Goal: Task Accomplishment & Management: Manage account settings

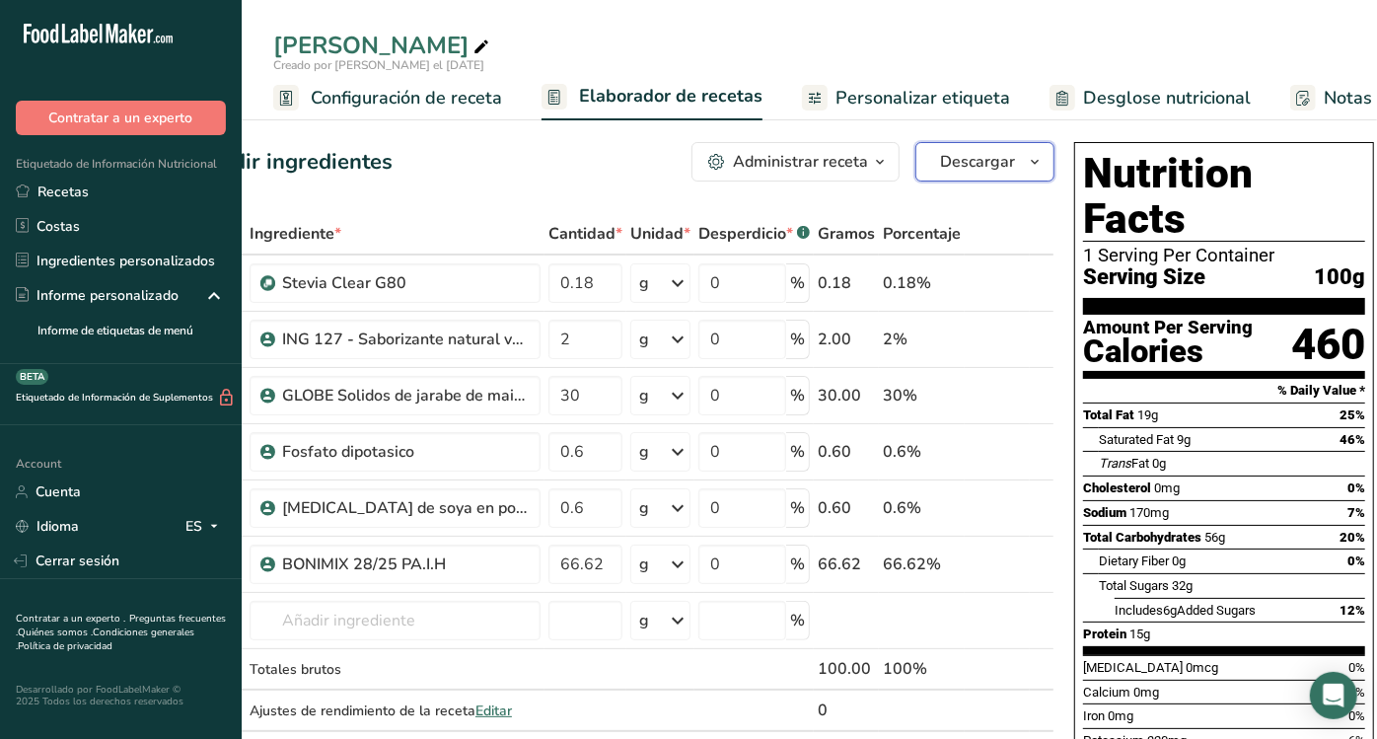
click at [1016, 163] on button "Descargar" at bounding box center [985, 161] width 139 height 39
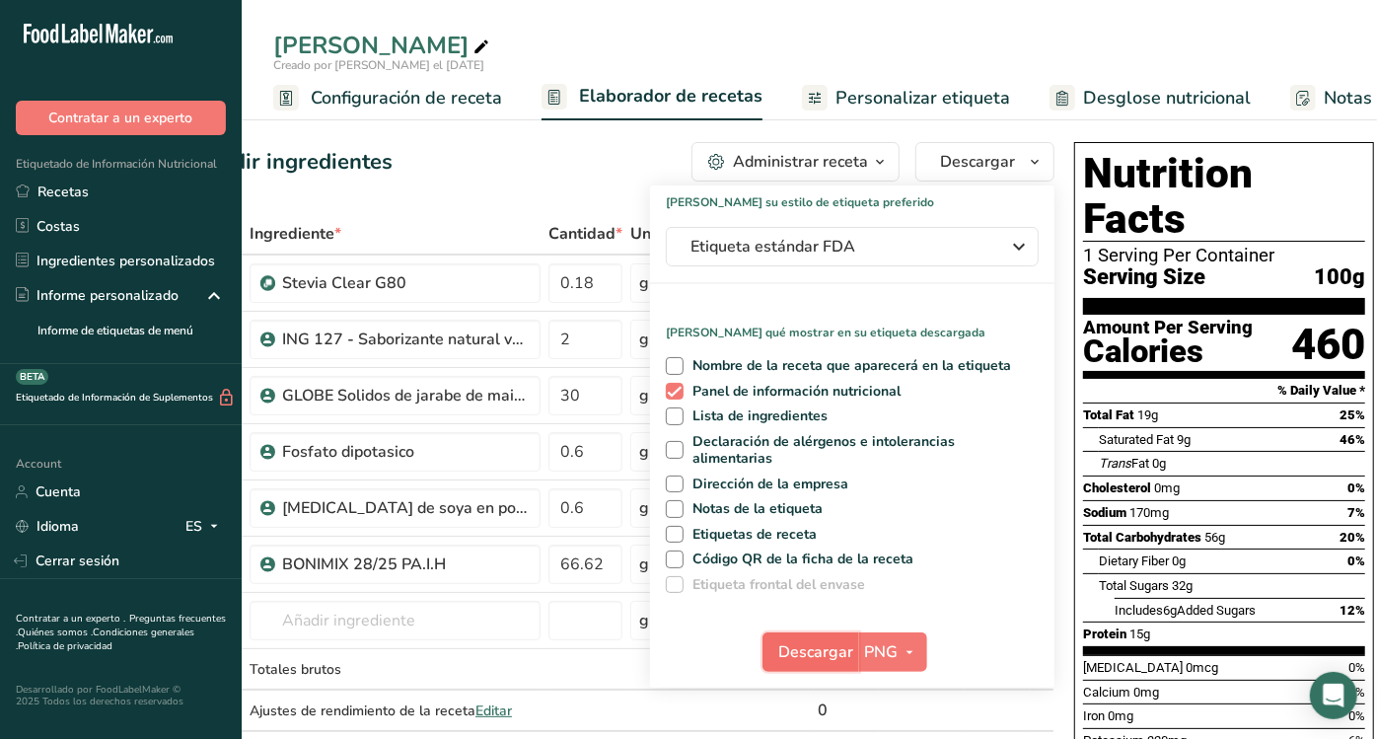
click at [823, 651] on span "Descargar" at bounding box center [816, 652] width 75 height 24
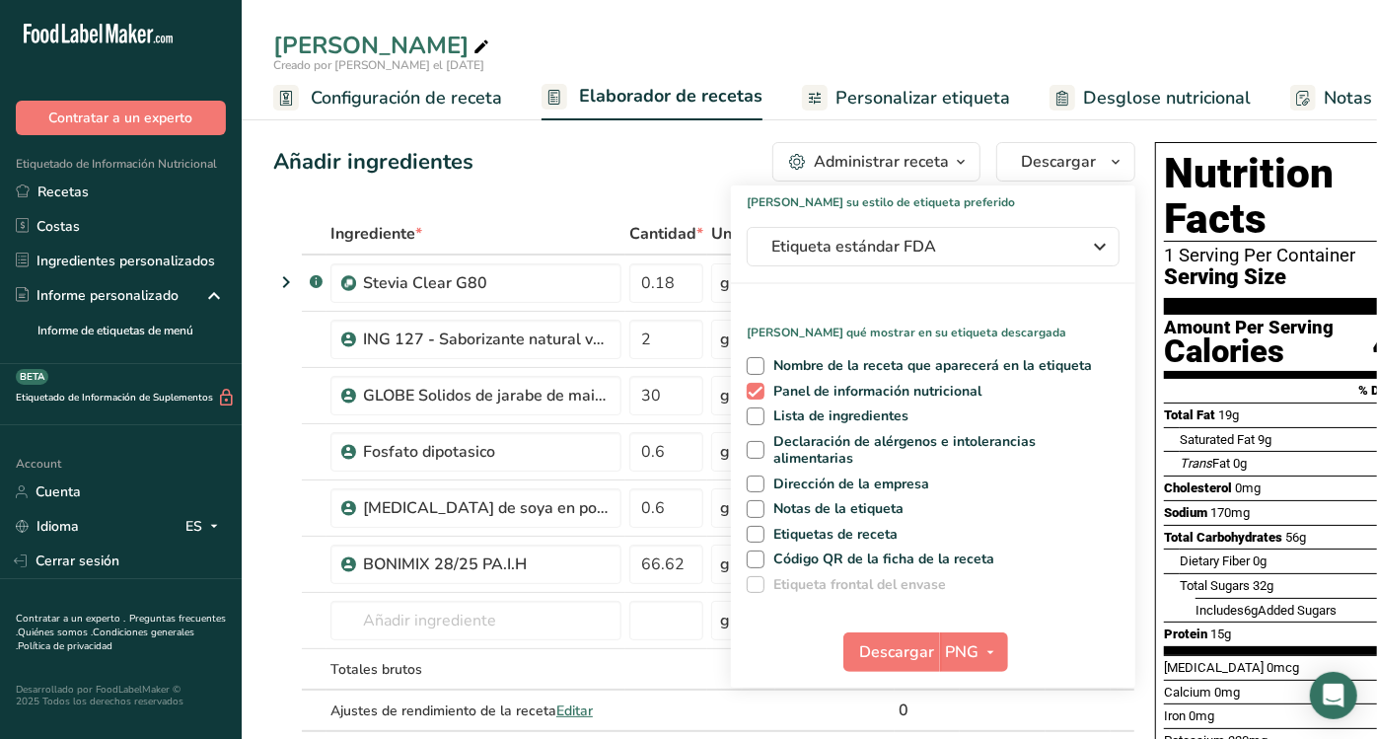
click at [615, 178] on div "Añadir ingredientes Administrar receta Eliminar receta Duplicar receta Escalar …" at bounding box center [704, 161] width 862 height 39
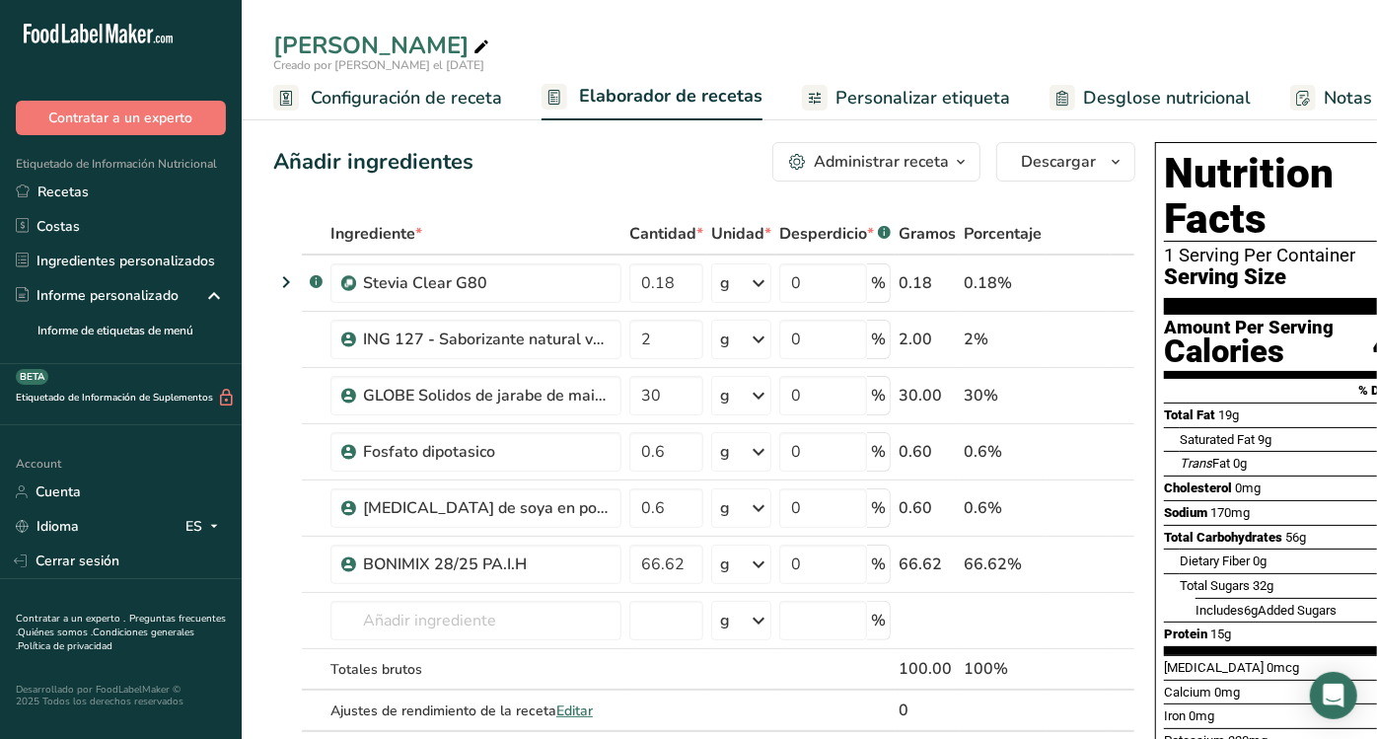
click at [1119, 85] on span "Desglose nutricional" at bounding box center [1167, 98] width 168 height 27
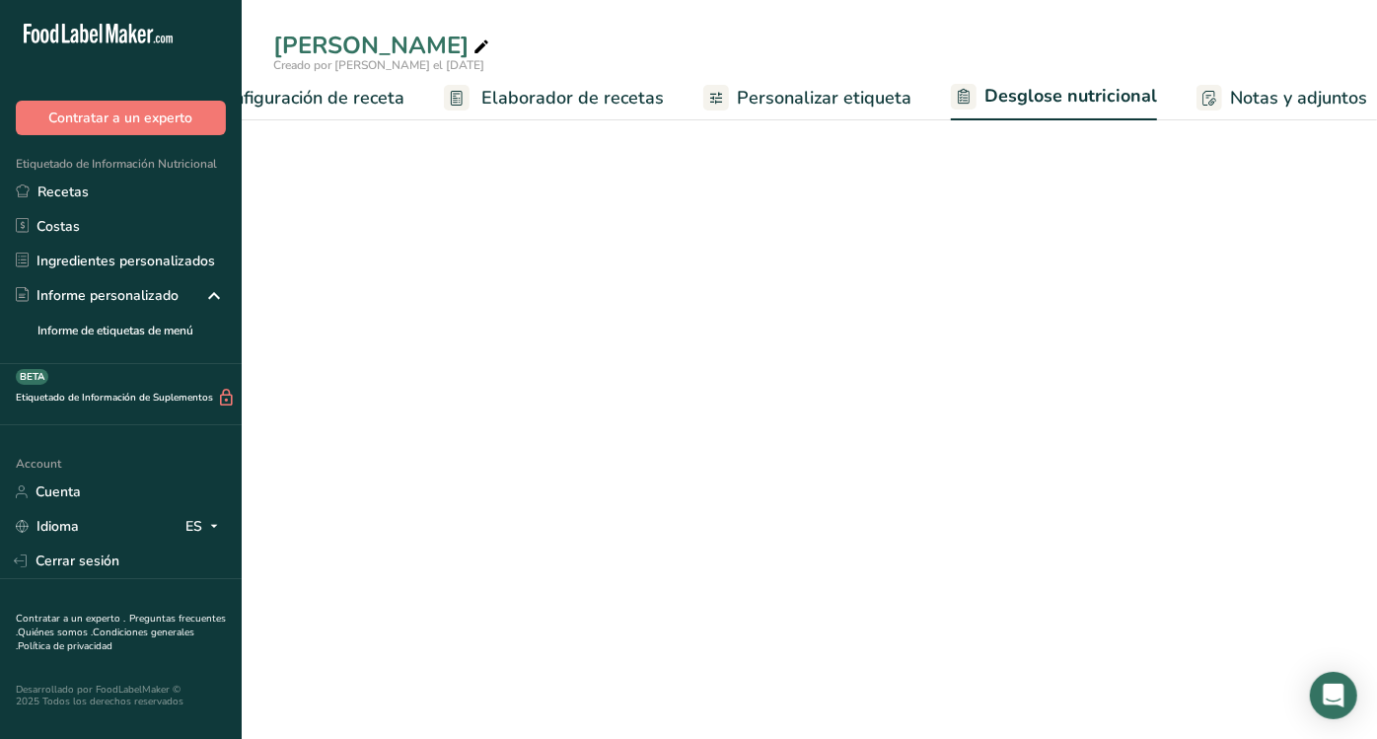
select select "Calories"
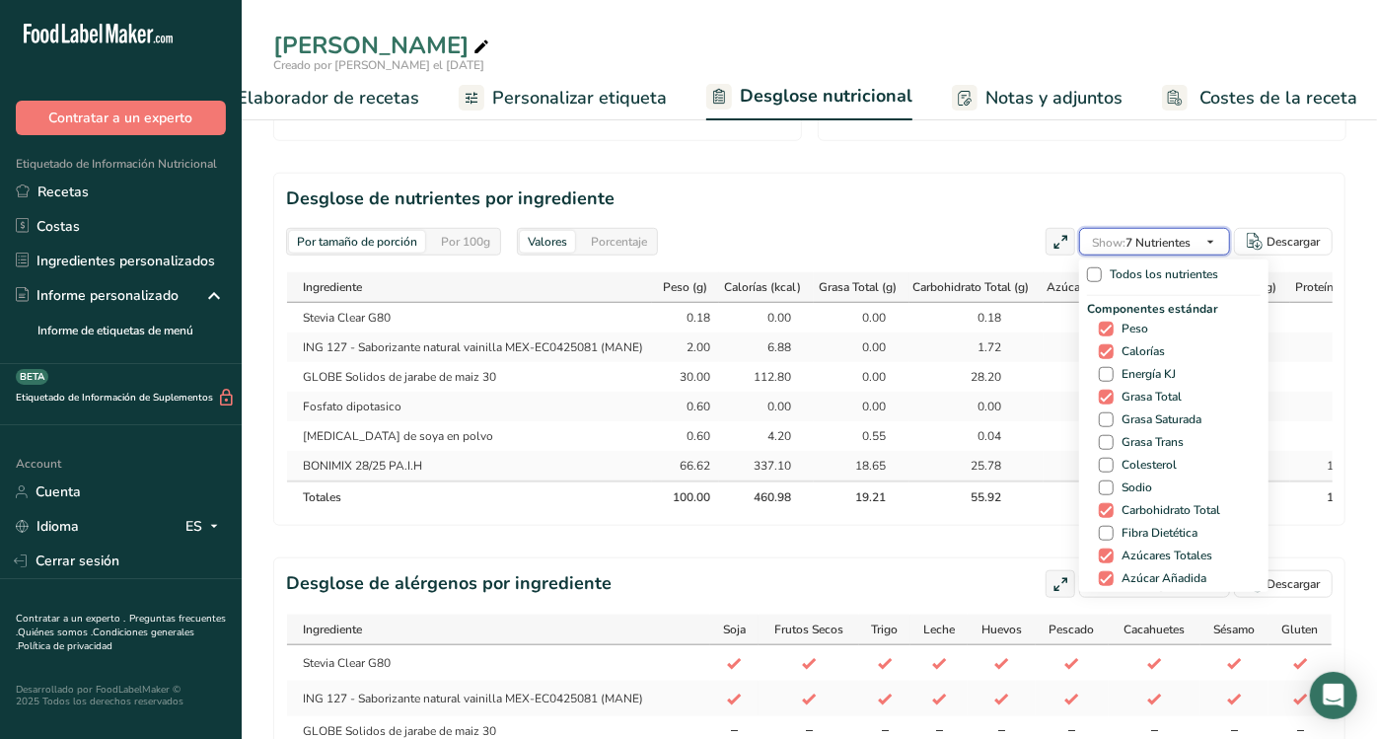
click at [1165, 242] on span "Show: 7 Nutrientes" at bounding box center [1141, 243] width 99 height 16
click at [1123, 480] on span "Sodio" at bounding box center [1133, 487] width 38 height 15
click at [1112, 481] on input "Sodio" at bounding box center [1105, 487] width 13 height 13
checkbox input "true"
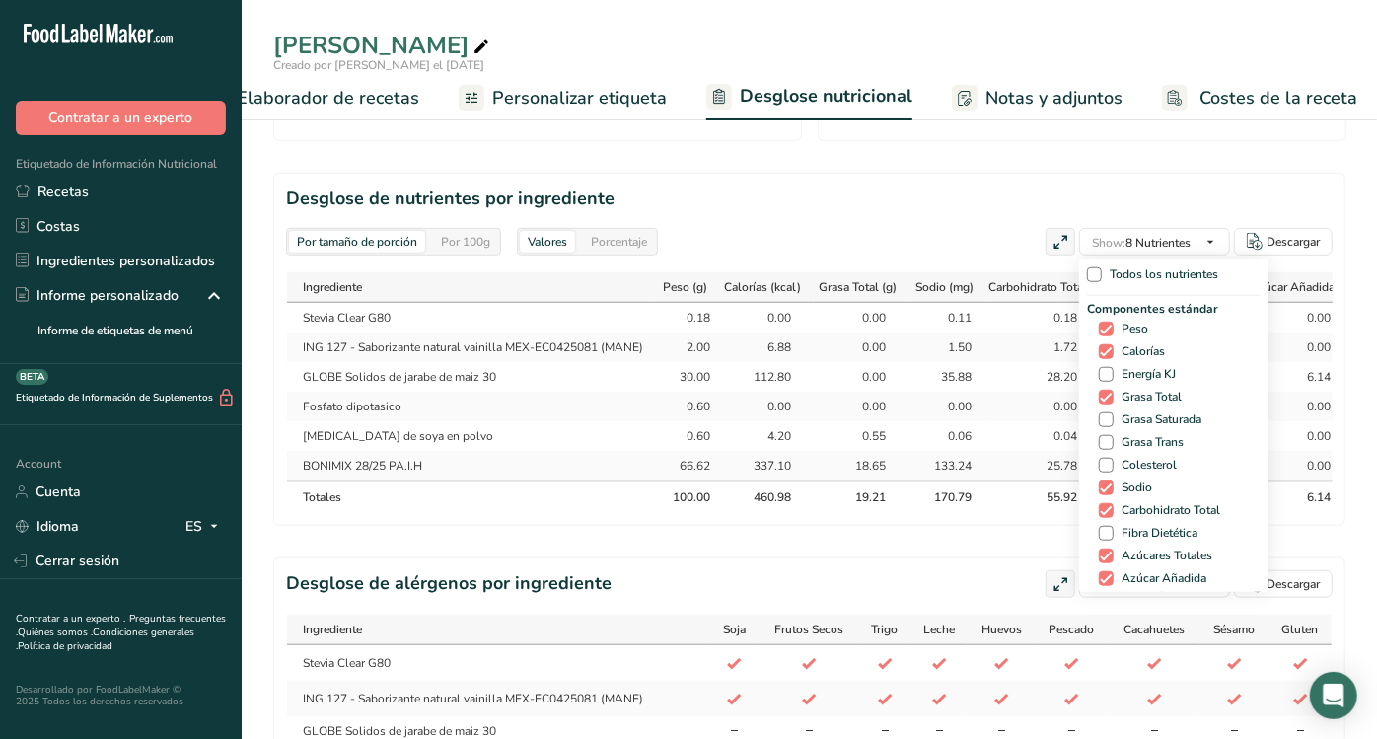
click at [1130, 526] on span "Fibra Dietética" at bounding box center [1156, 533] width 84 height 15
click at [1112, 527] on input "Fibra Dietética" at bounding box center [1105, 533] width 13 height 13
checkbox input "true"
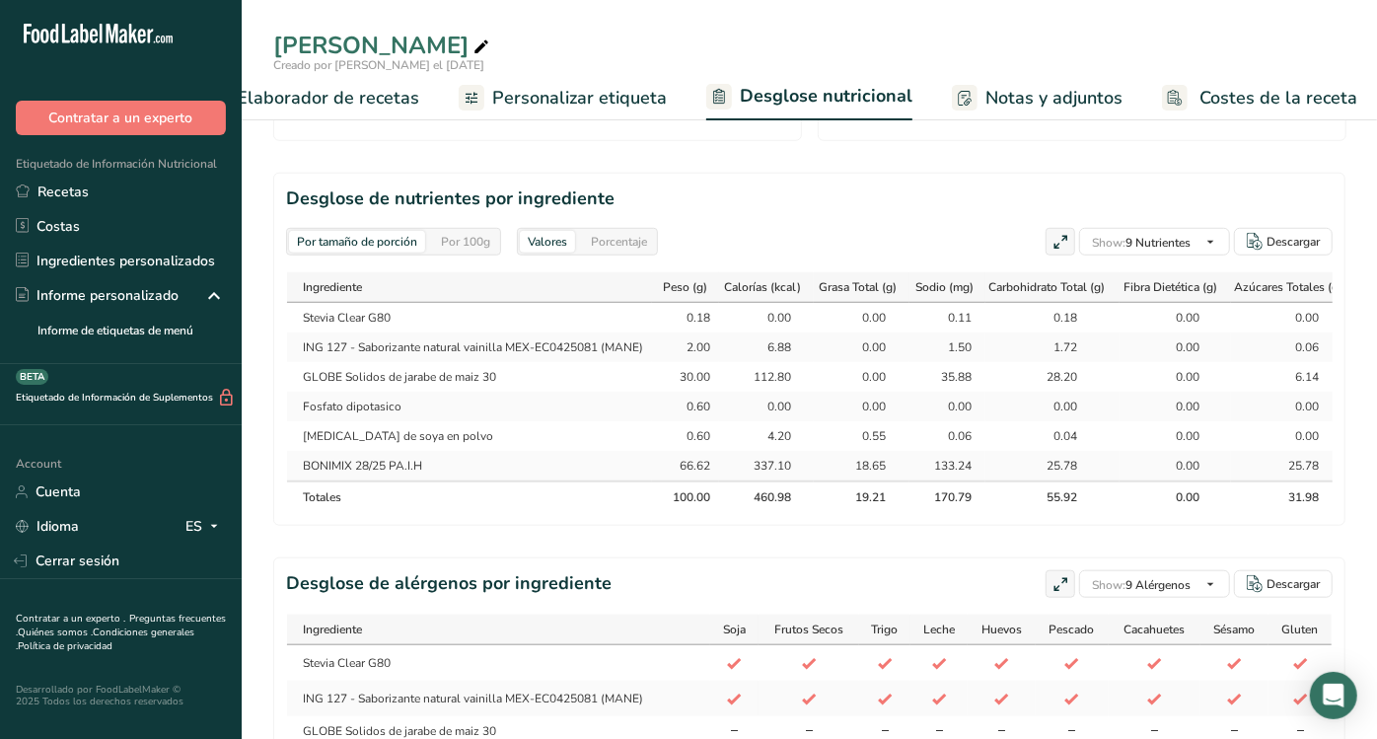
click at [1011, 526] on section "Desglose de nutrientes por ingrediente Por tamaño de porción Por 100g [GEOGRAPH…" at bounding box center [809, 349] width 1072 height 353
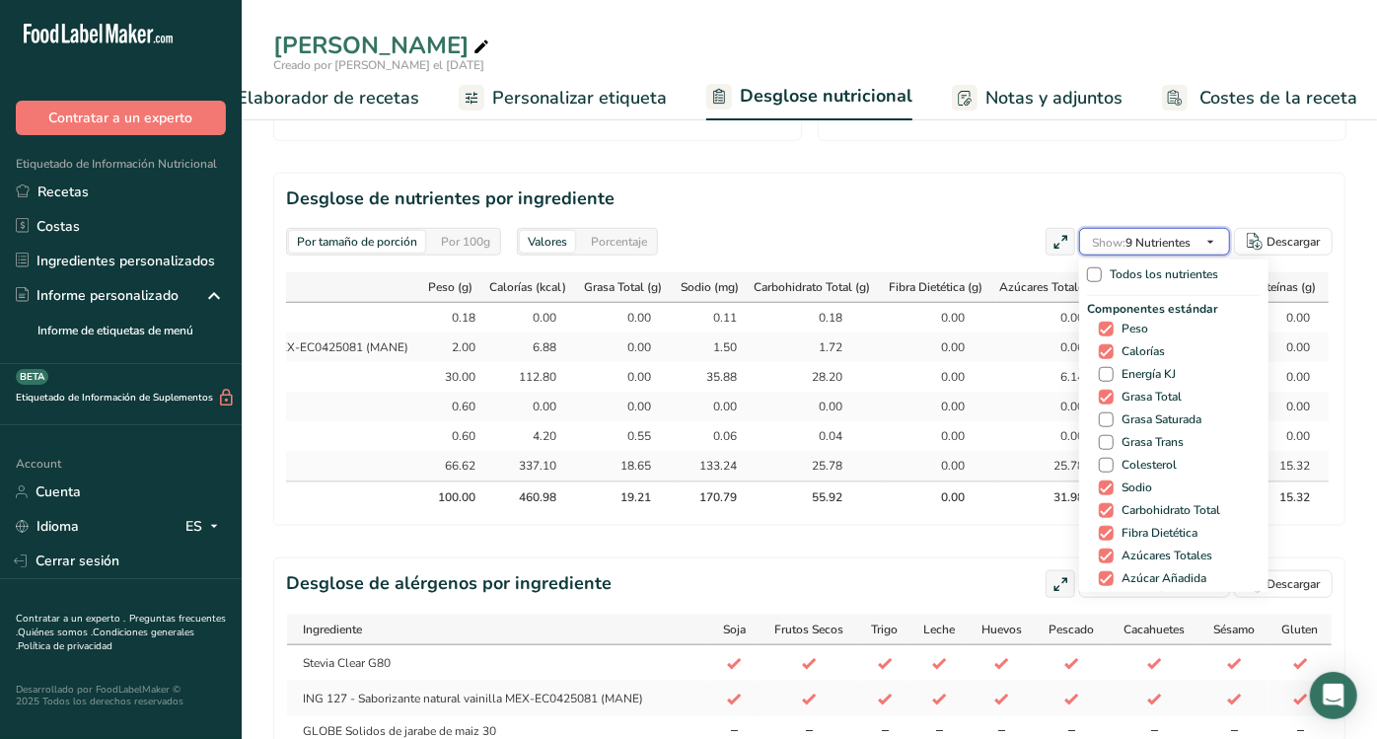
click at [1201, 236] on span "button" at bounding box center [1211, 242] width 24 height 24
click at [1138, 412] on span "Grasa Saturada" at bounding box center [1158, 419] width 88 height 15
click at [1112, 413] on input "Grasa Saturada" at bounding box center [1105, 419] width 13 height 13
checkbox input "true"
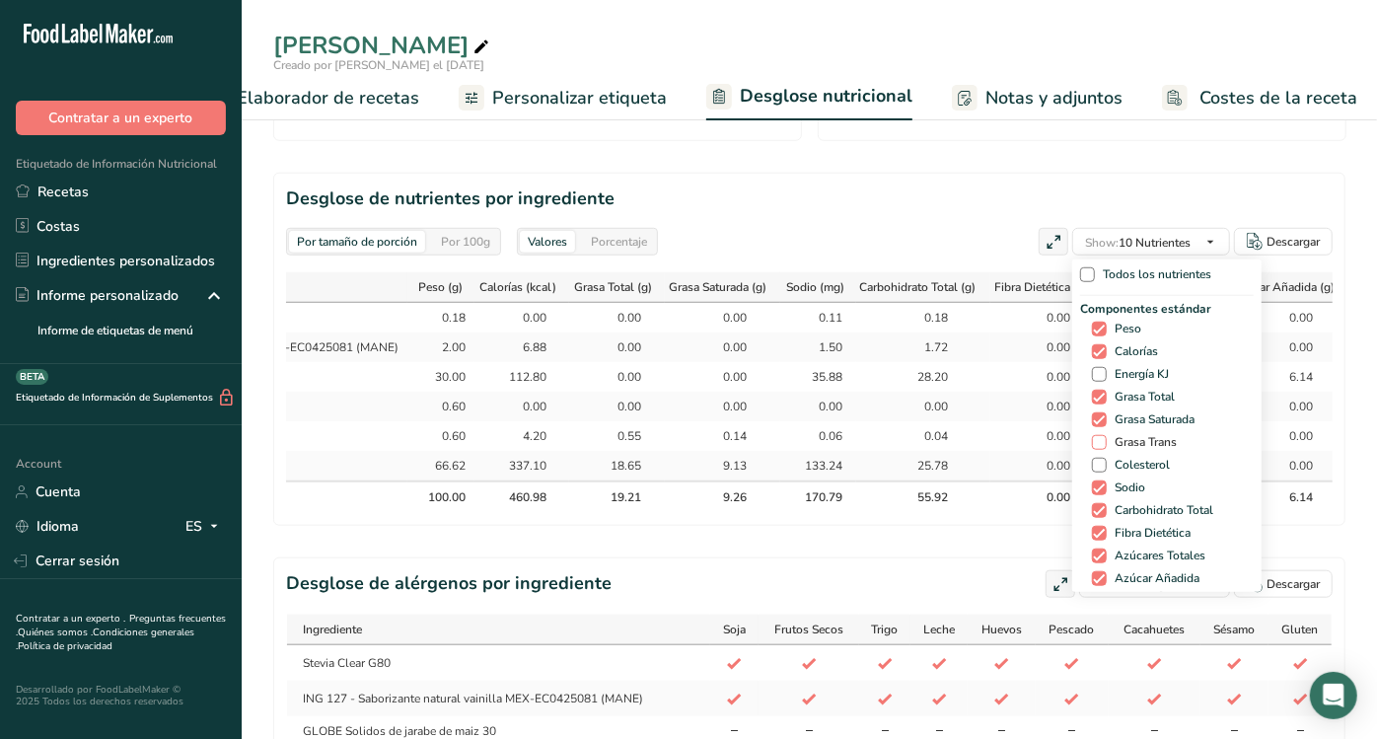
click at [1137, 441] on span "Grasa Trans" at bounding box center [1142, 442] width 70 height 15
click at [1105, 441] on input "Grasa Trans" at bounding box center [1098, 442] width 13 height 13
checkbox input "true"
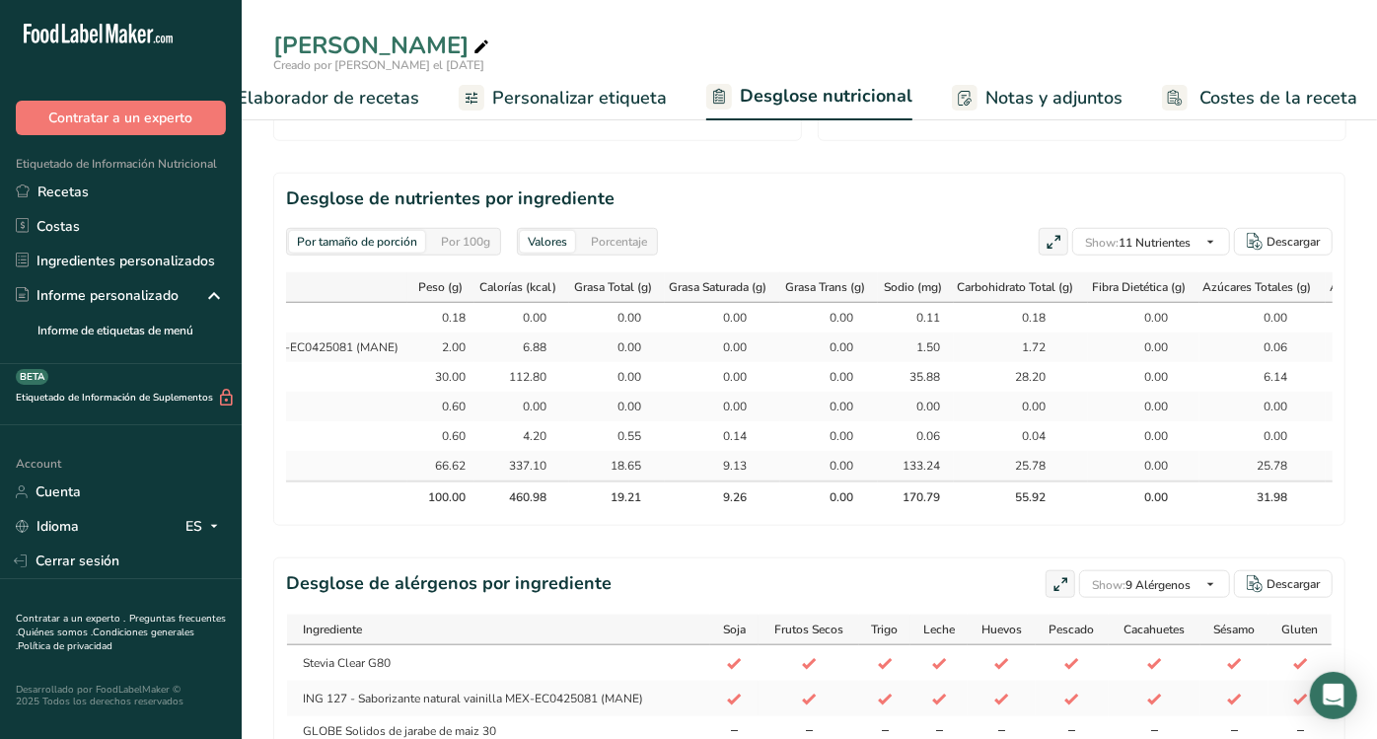
click at [968, 547] on div "Por tamaño de porción Por 100g [GEOGRAPHIC_DATA] Calorías totales 461 kcal Carb…" at bounding box center [809, 49] width 1072 height 1597
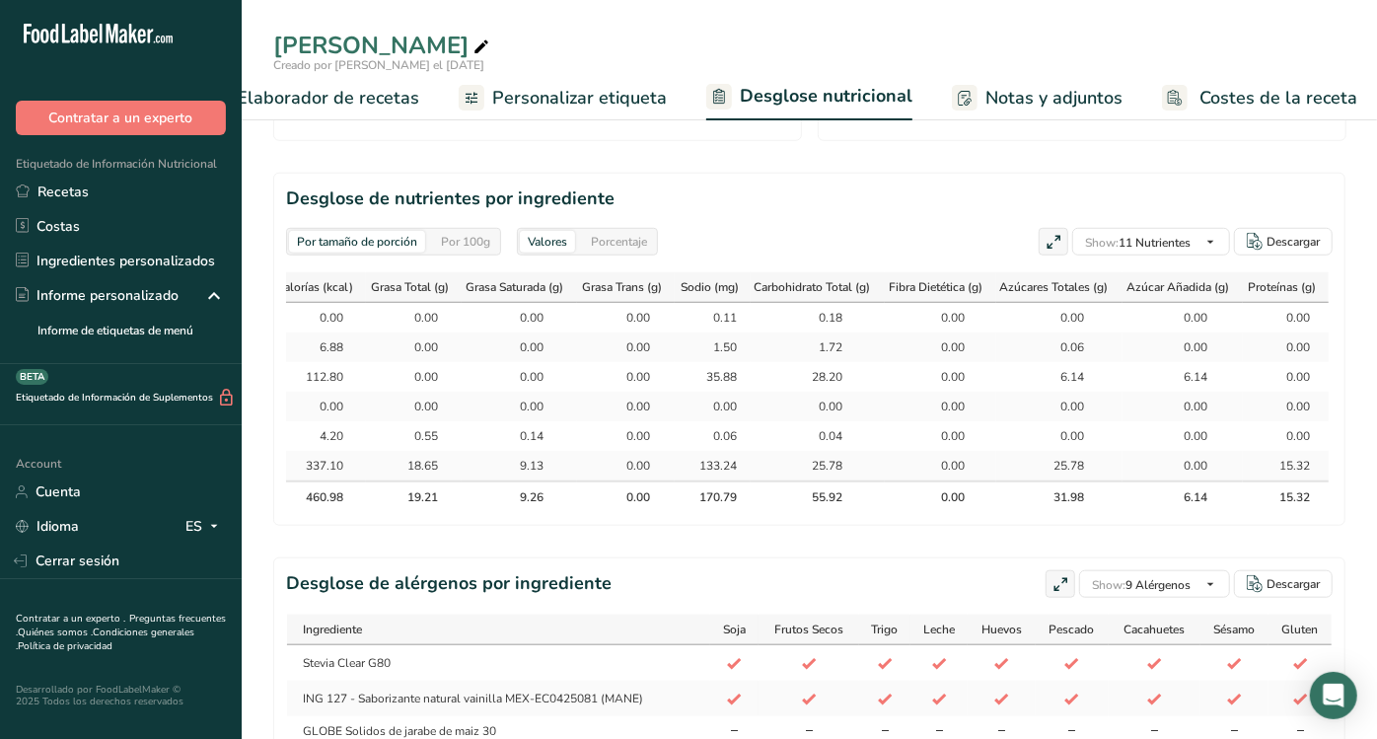
scroll to position [0, 0]
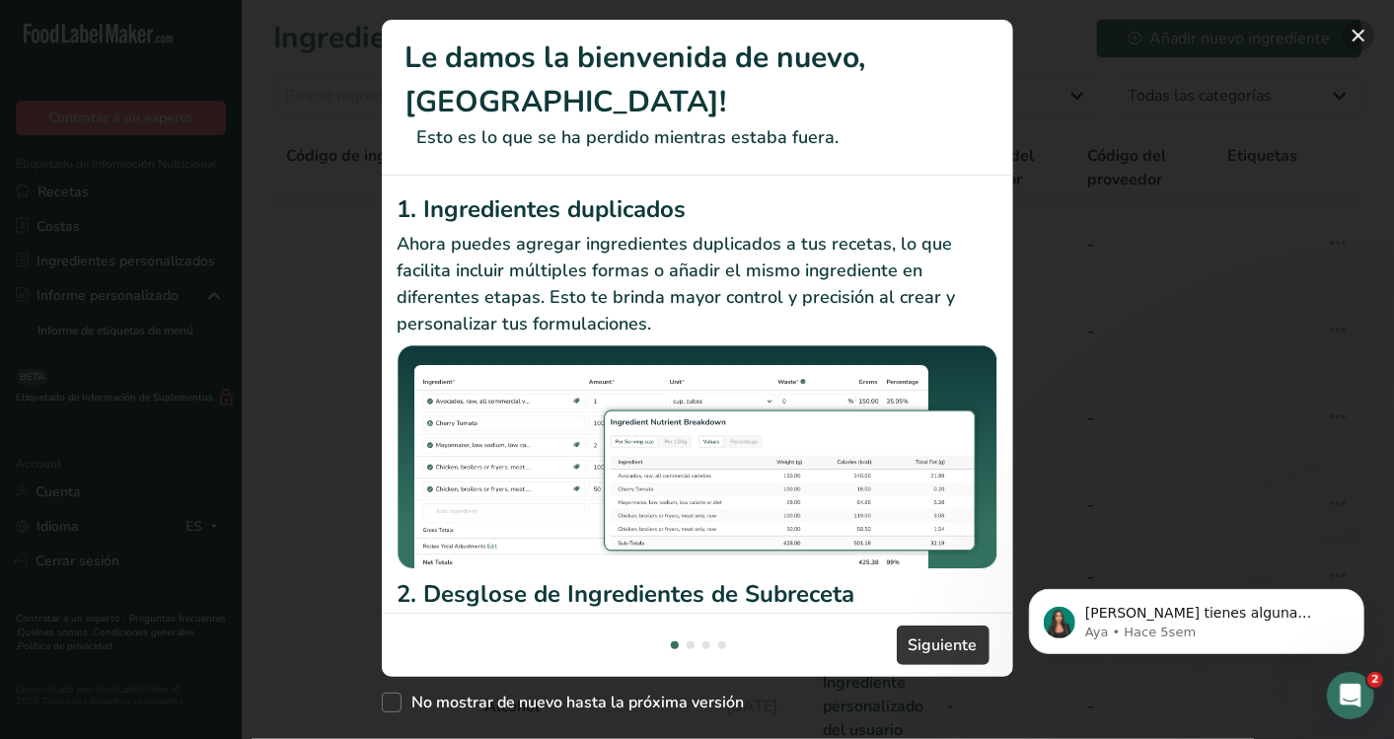
click at [1354, 20] on button "New Features" at bounding box center [1359, 36] width 32 height 32
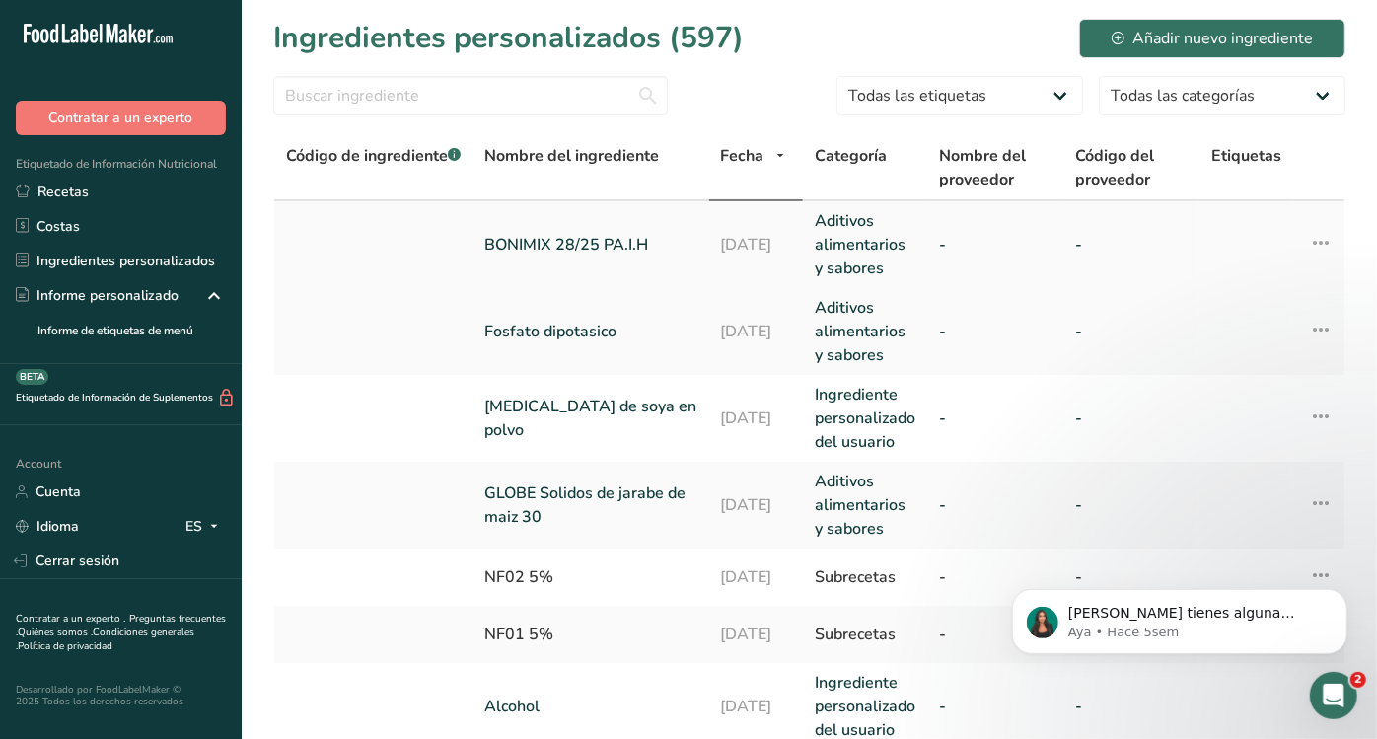
drag, startPoint x: 605, startPoint y: 247, endPoint x: 1327, endPoint y: 246, distance: 722.1
click at [1327, 246] on icon at bounding box center [1321, 243] width 24 height 36
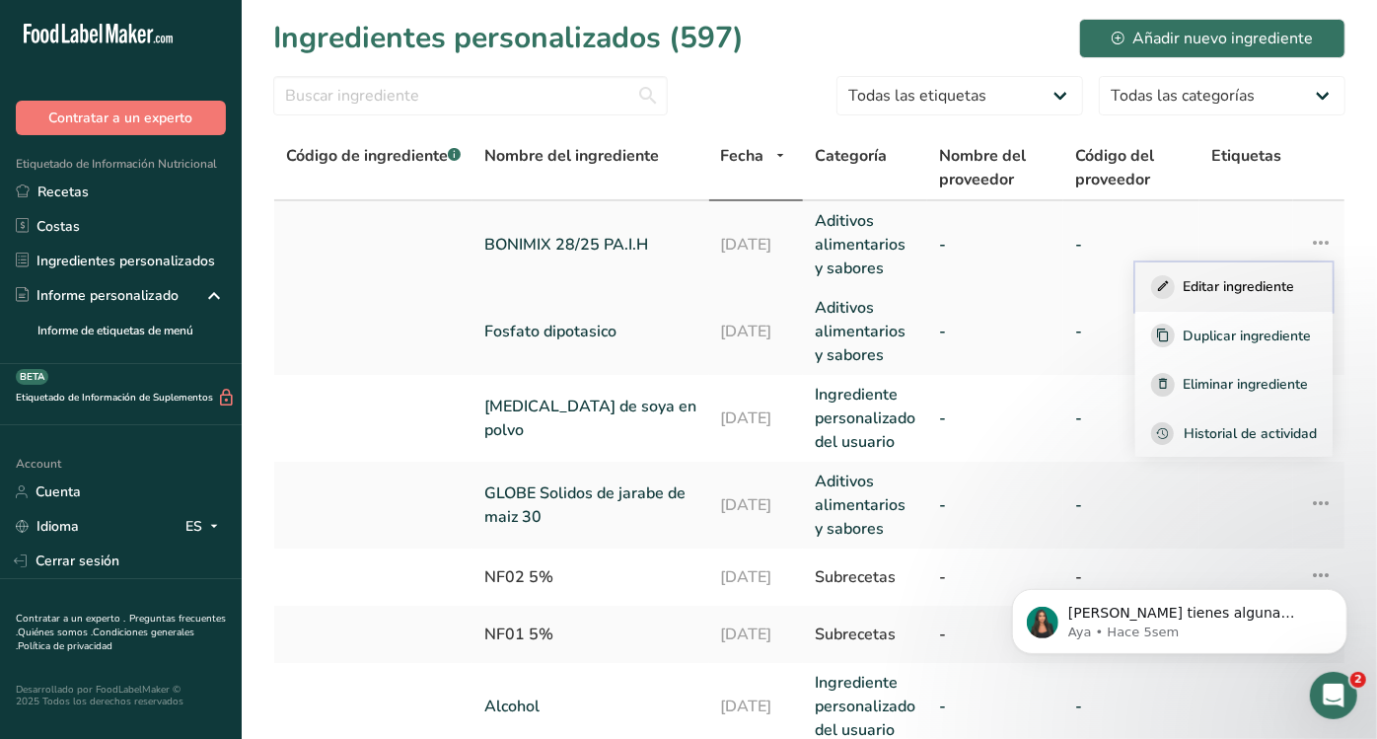
click at [1271, 287] on span "Editar ingrediente" at bounding box center [1238, 286] width 111 height 21
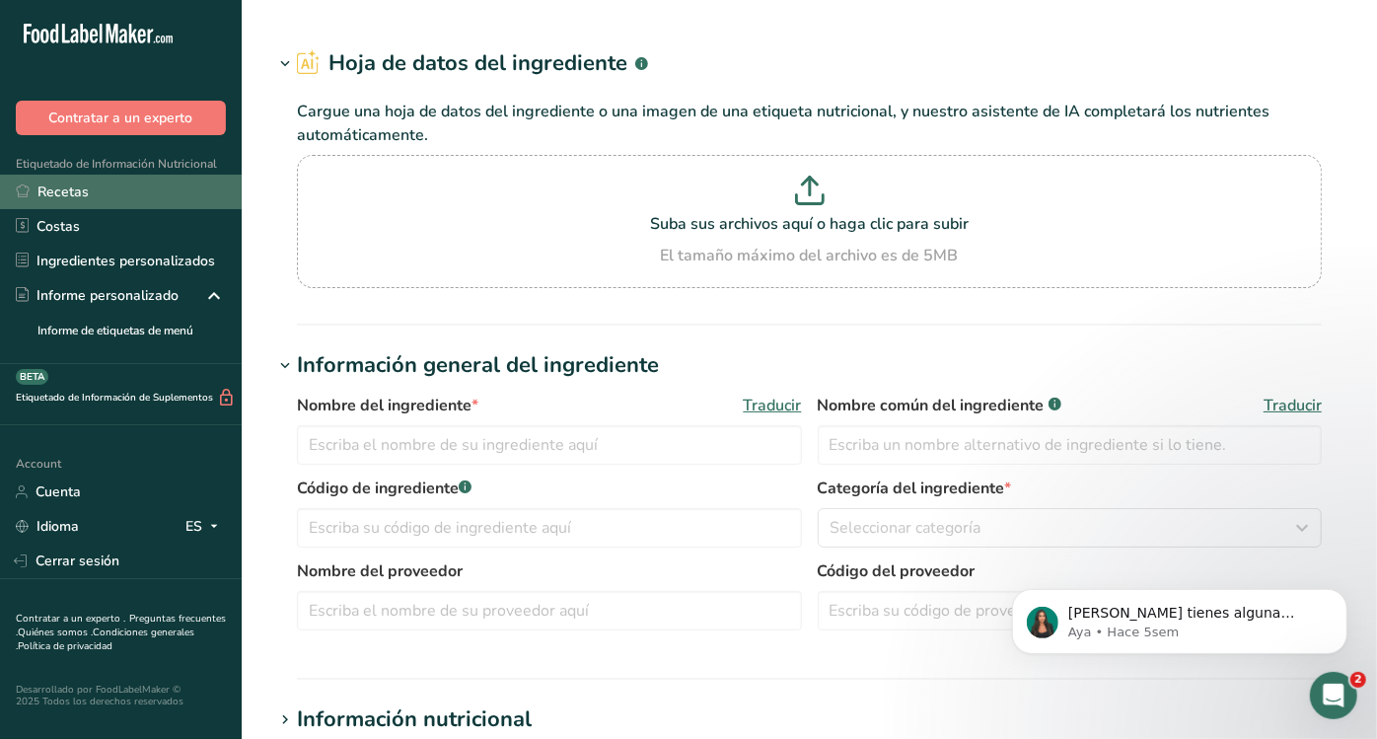
click at [147, 189] on link "Recetas" at bounding box center [121, 192] width 242 height 35
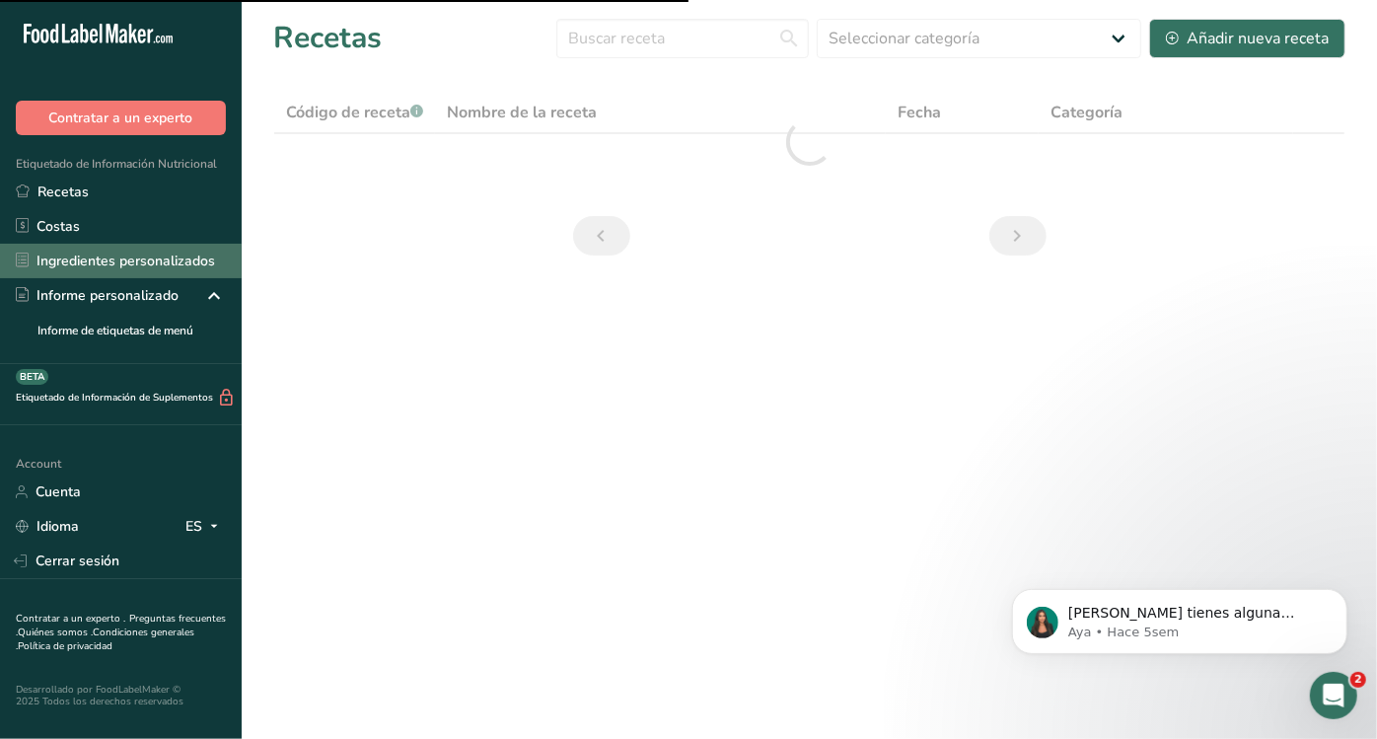
click at [191, 264] on link "Ingredientes personalizados" at bounding box center [121, 261] width 242 height 35
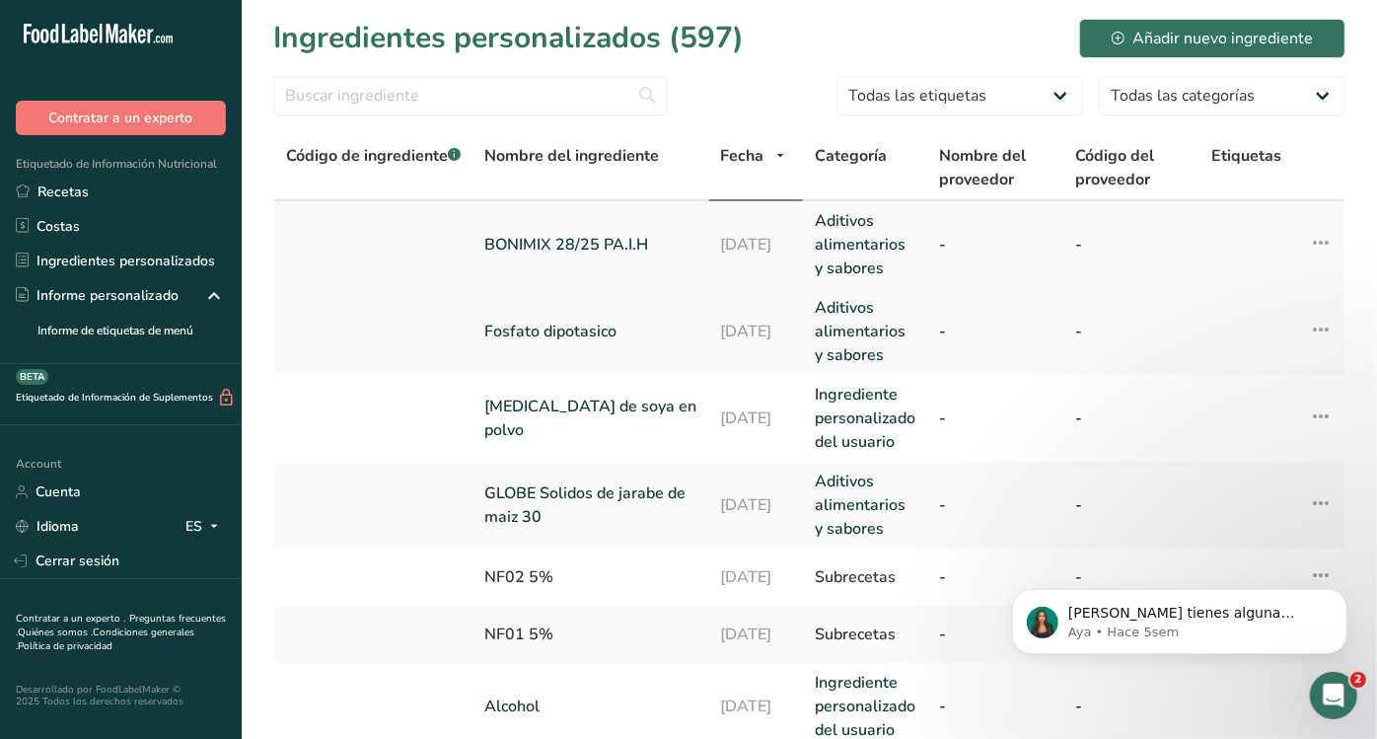
click at [1320, 239] on icon at bounding box center [1321, 243] width 24 height 36
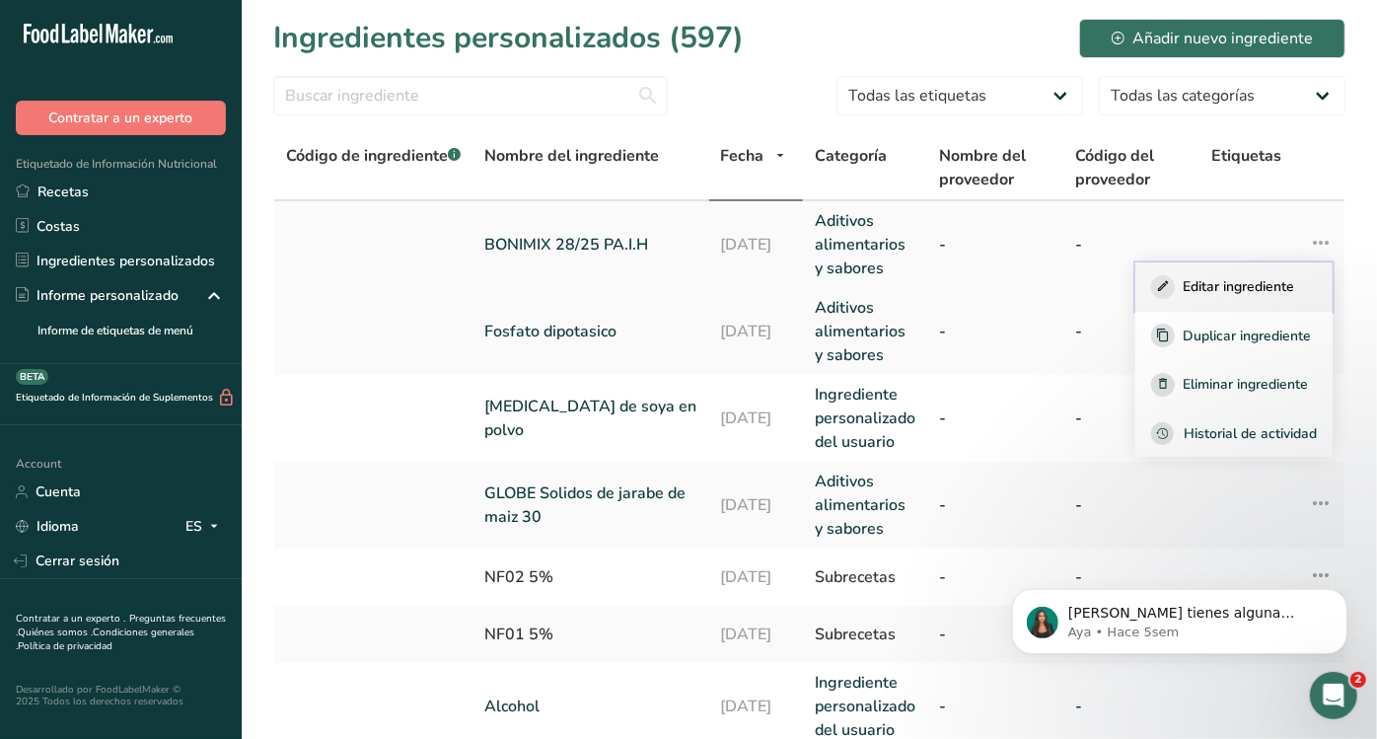
click at [1266, 290] on span "Editar ingrediente" at bounding box center [1238, 286] width 111 height 21
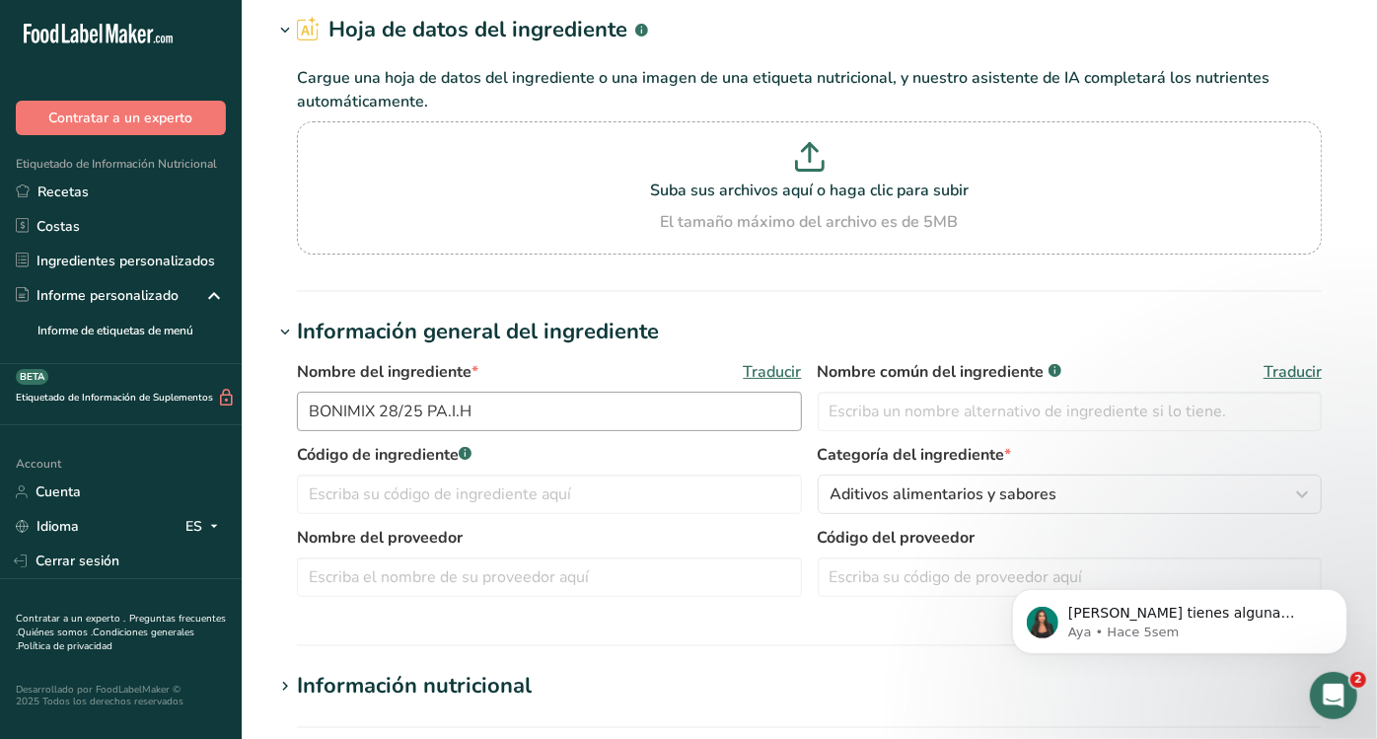
scroll to position [79, 0]
click at [421, 409] on input "BONIMIX 28/25 PA.I.H" at bounding box center [549, 410] width 505 height 39
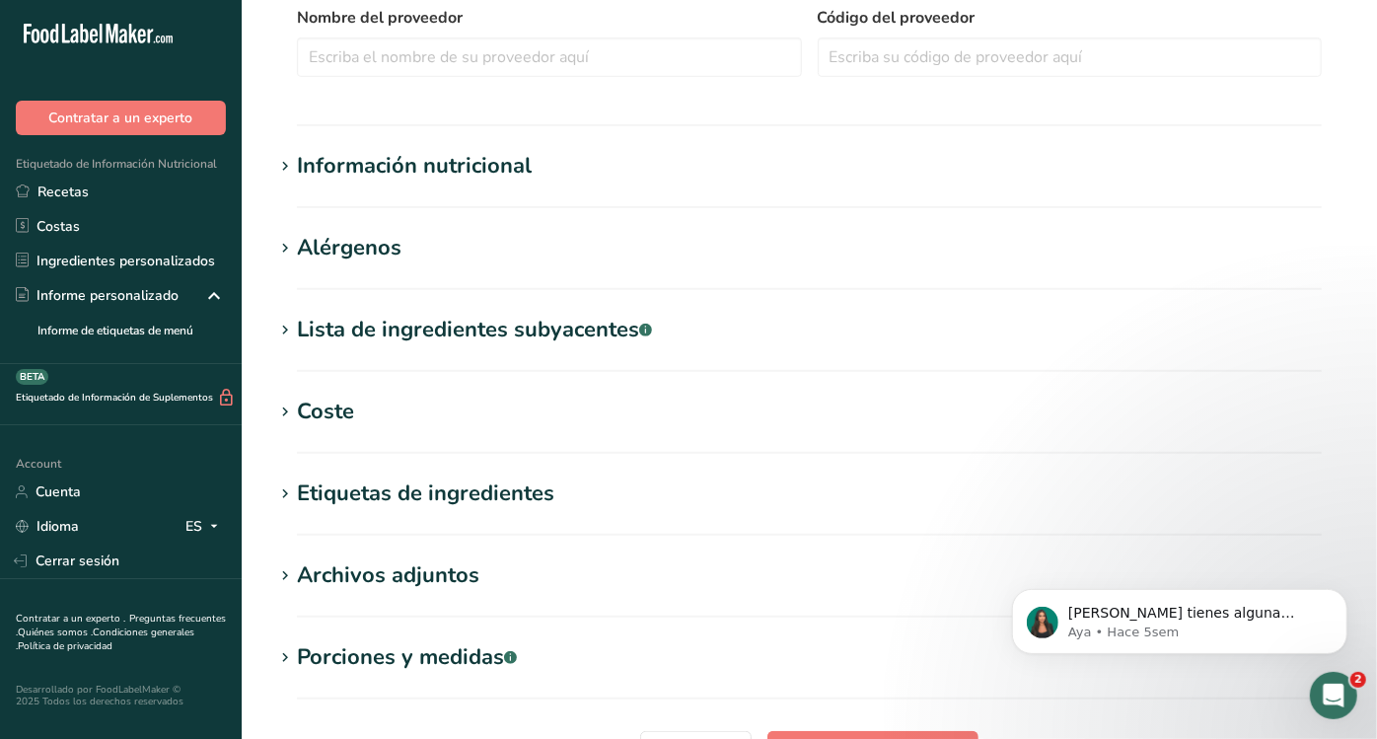
scroll to position [796, 0]
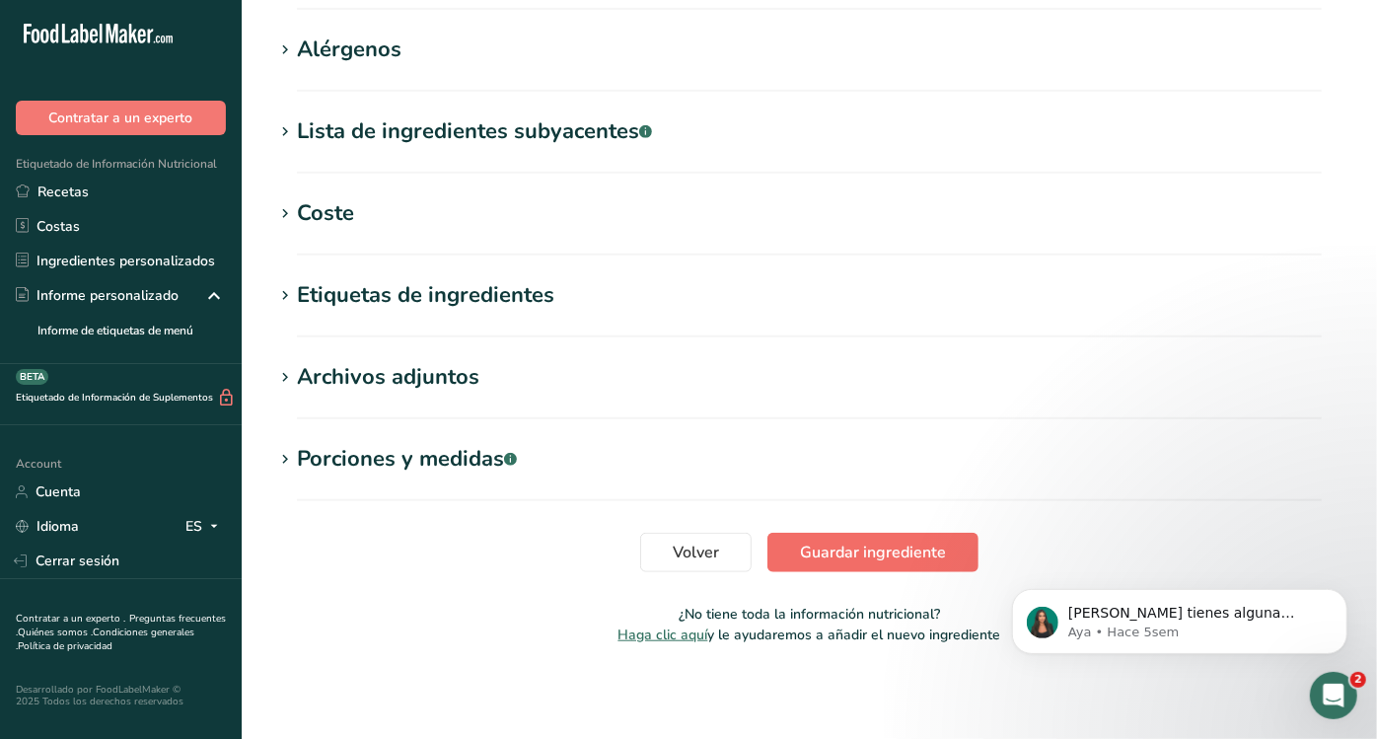
type input "BONIMIX 28/24 PA.I.H"
click at [894, 541] on span "Guardar ingrediente" at bounding box center [873, 553] width 146 height 24
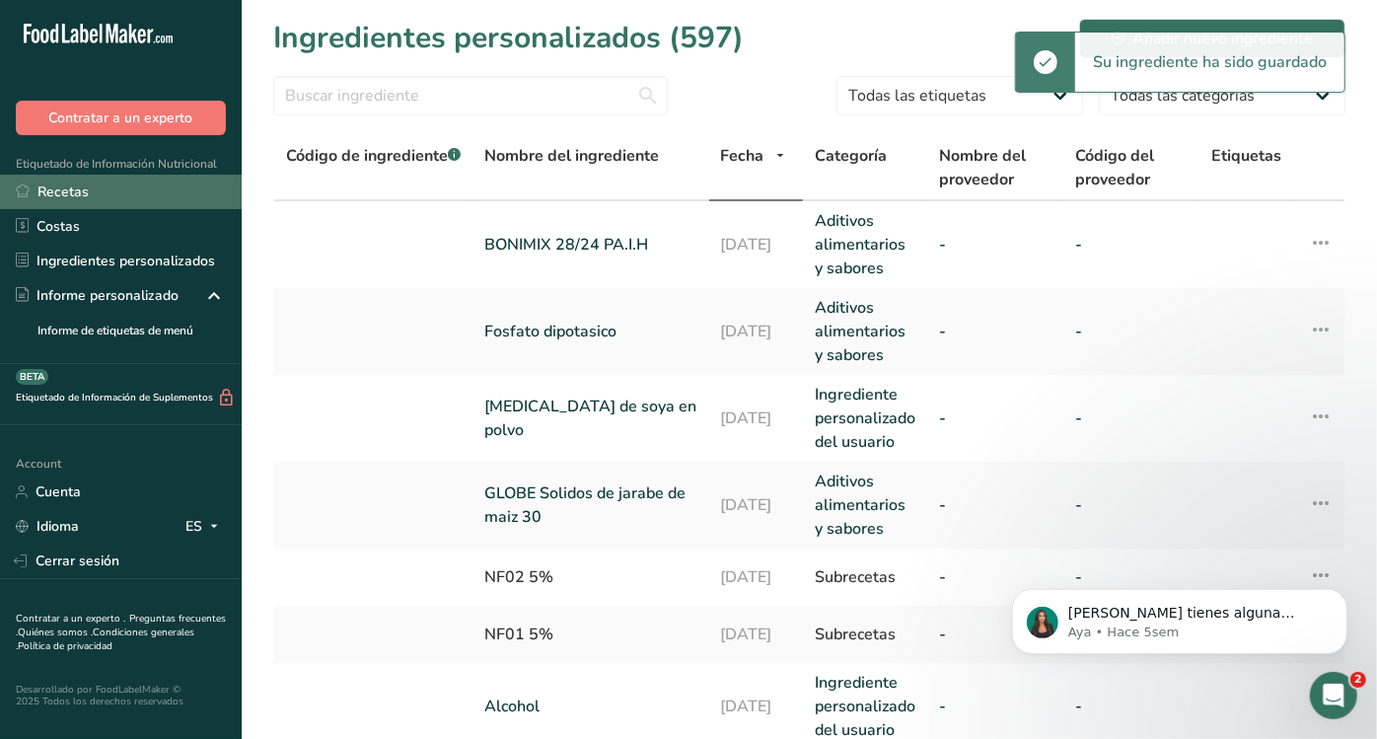
click at [101, 190] on link "Recetas" at bounding box center [121, 192] width 242 height 35
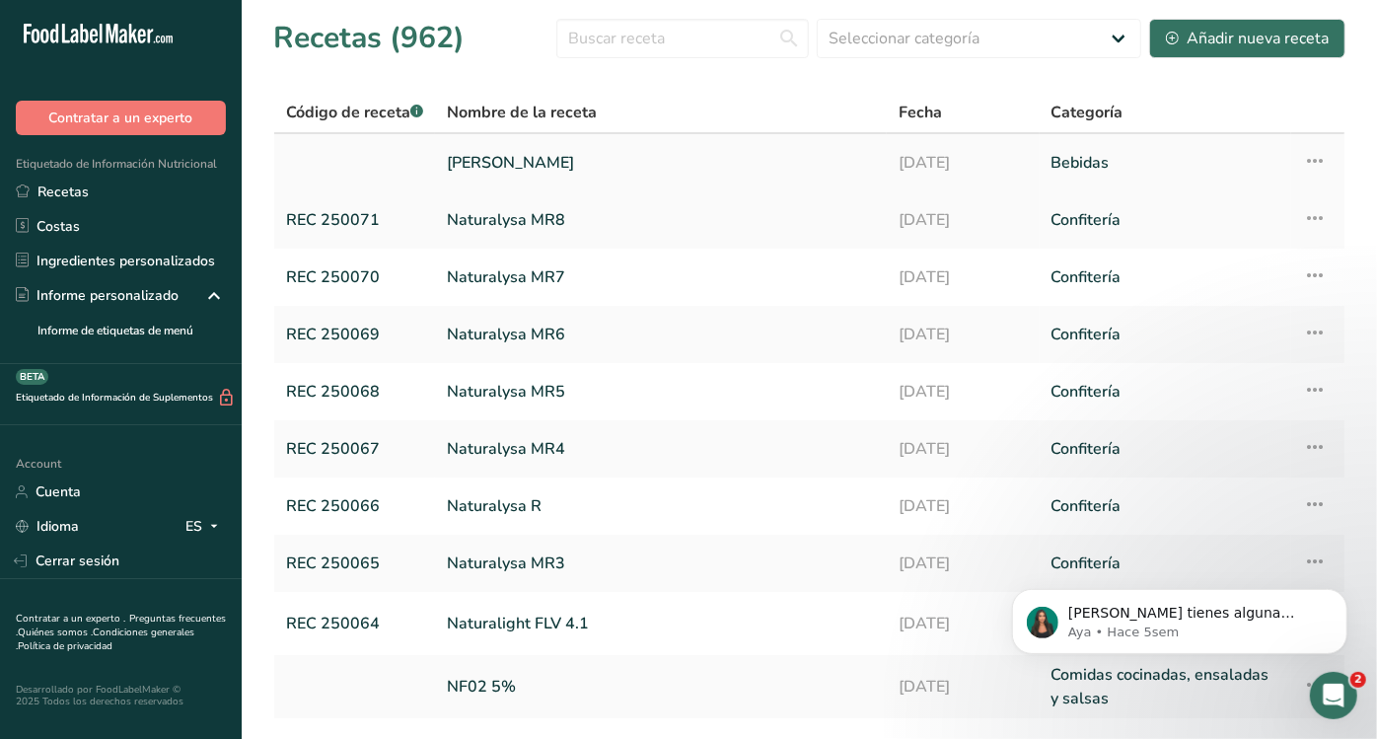
click at [490, 160] on link "[PERSON_NAME]" at bounding box center [661, 162] width 428 height 41
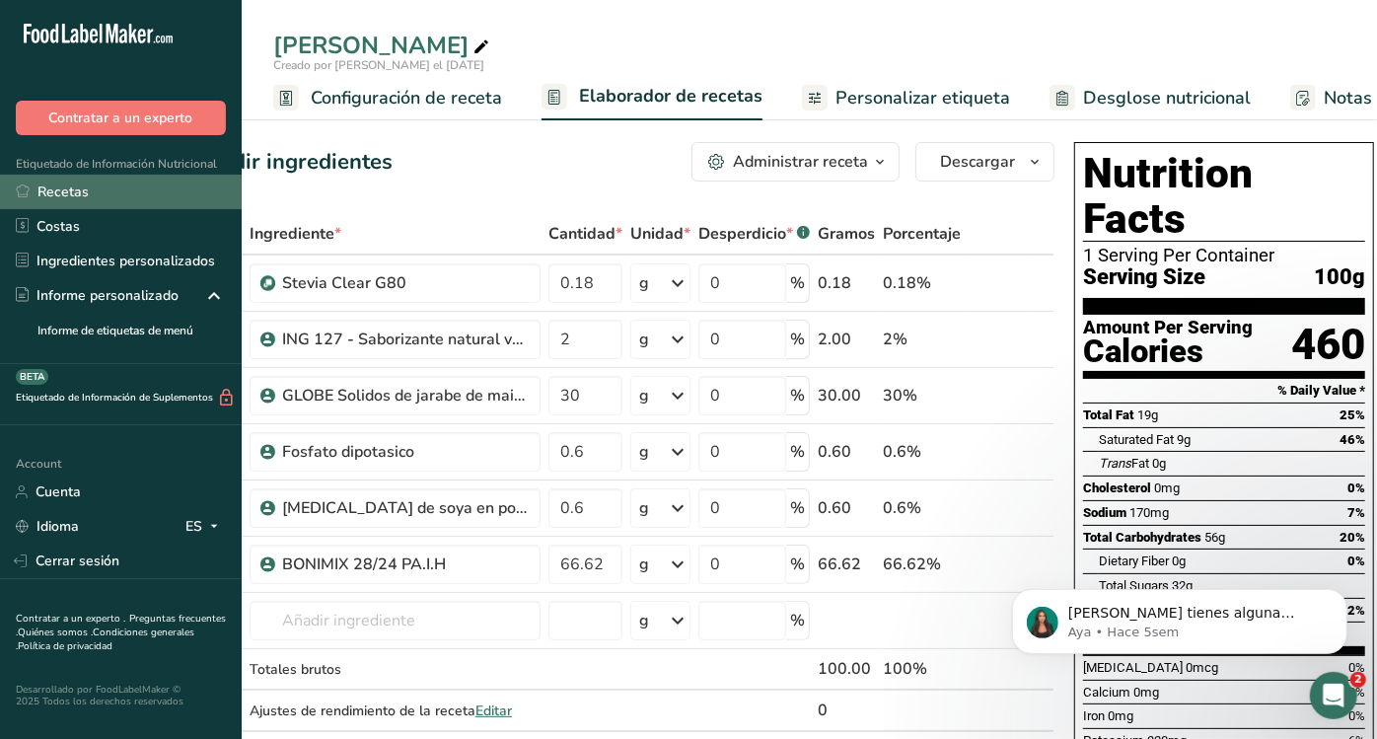
click at [138, 183] on link "Recetas" at bounding box center [121, 192] width 242 height 35
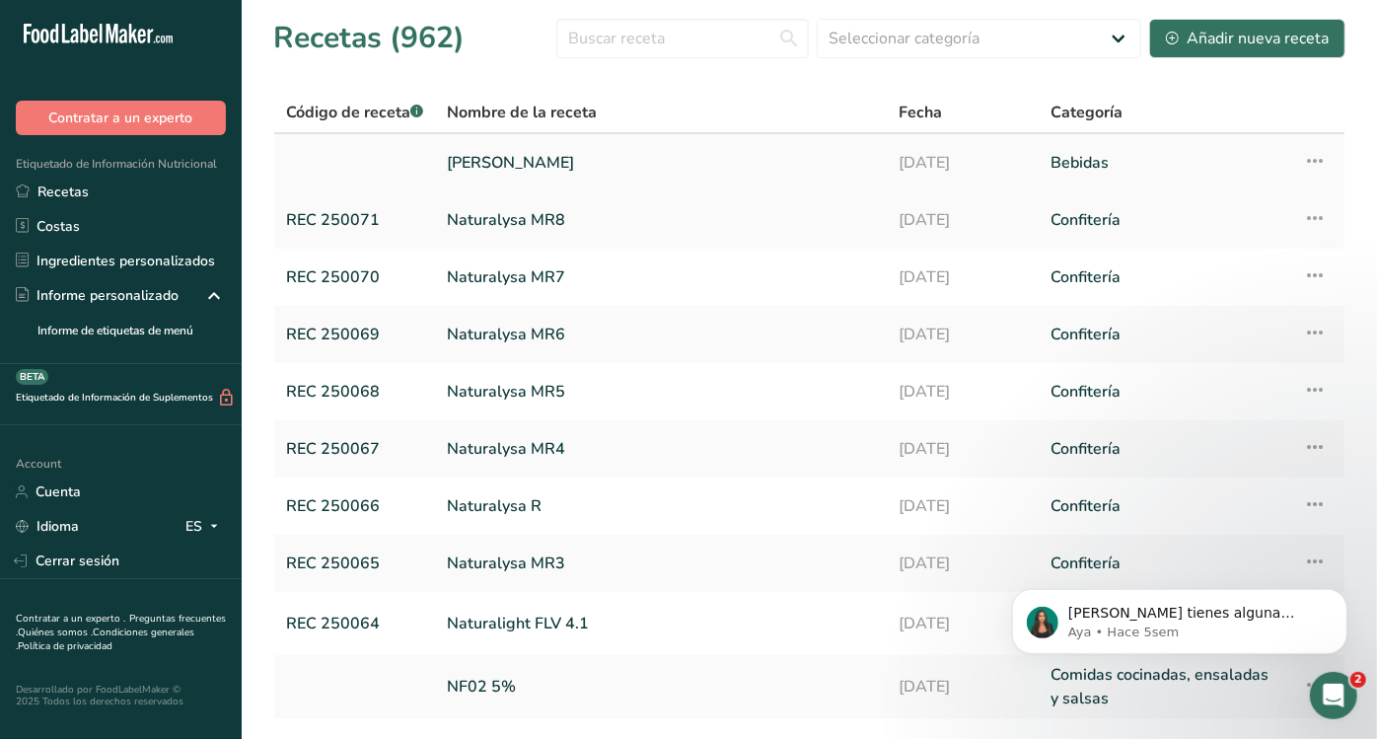
click at [1307, 158] on icon at bounding box center [1315, 161] width 24 height 36
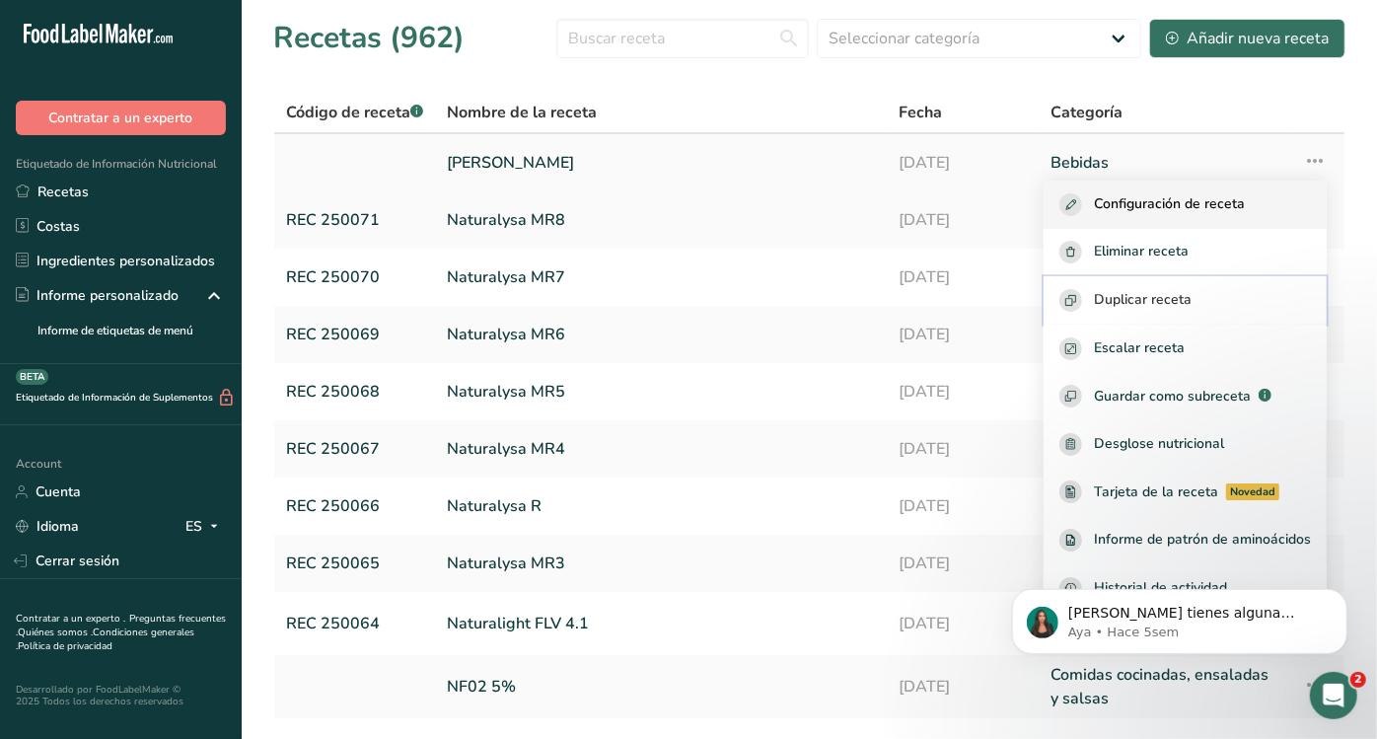
drag, startPoint x: 1119, startPoint y: 310, endPoint x: 1144, endPoint y: 212, distance: 101.0
click at [1144, 212] on div "Configuración de receta Eliminar receta Duplicar receta Escalar receta Guardar …" at bounding box center [1185, 396] width 283 height 431
click at [1144, 212] on span "Configuración de receta" at bounding box center [1169, 204] width 151 height 23
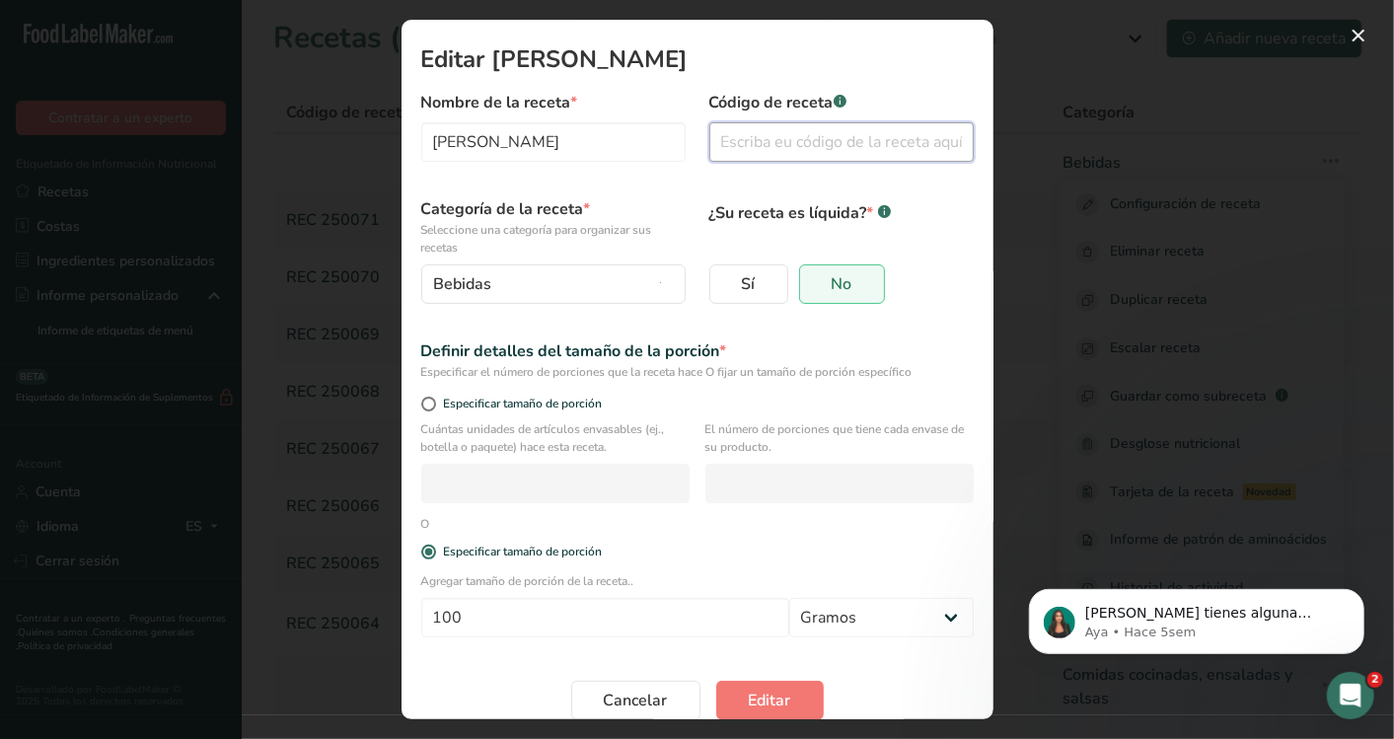
click at [780, 130] on input "Modal de edición de receta" at bounding box center [841, 141] width 264 height 39
type input "REC 2500"
drag, startPoint x: 692, startPoint y: 44, endPoint x: 416, endPoint y: 185, distance: 309.3
click at [416, 185] on section "Editar Creamer Nombre de la receta * Creamer Código de receta .a-a{fill:#347362…" at bounding box center [698, 369] width 592 height 699
click at [758, 693] on span "Editar" at bounding box center [770, 701] width 42 height 24
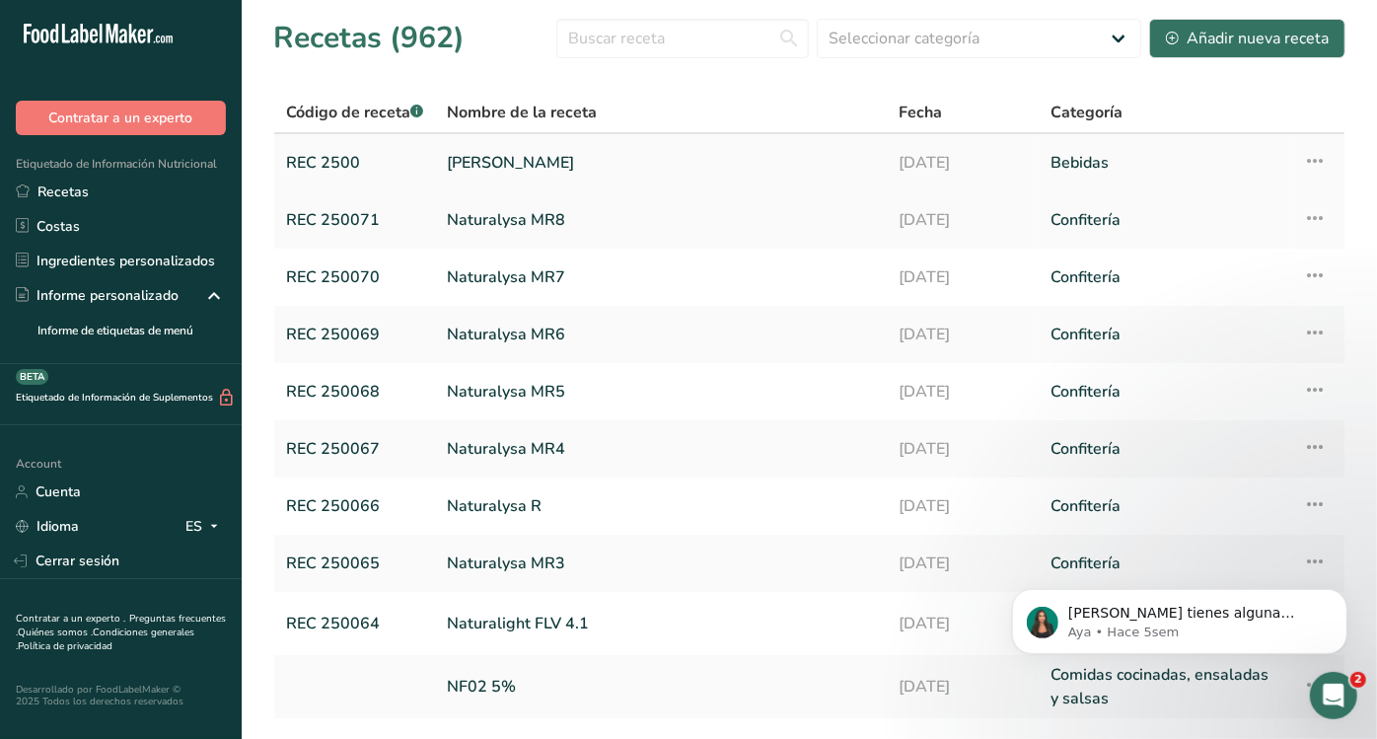
click at [1303, 155] on icon at bounding box center [1315, 161] width 24 height 36
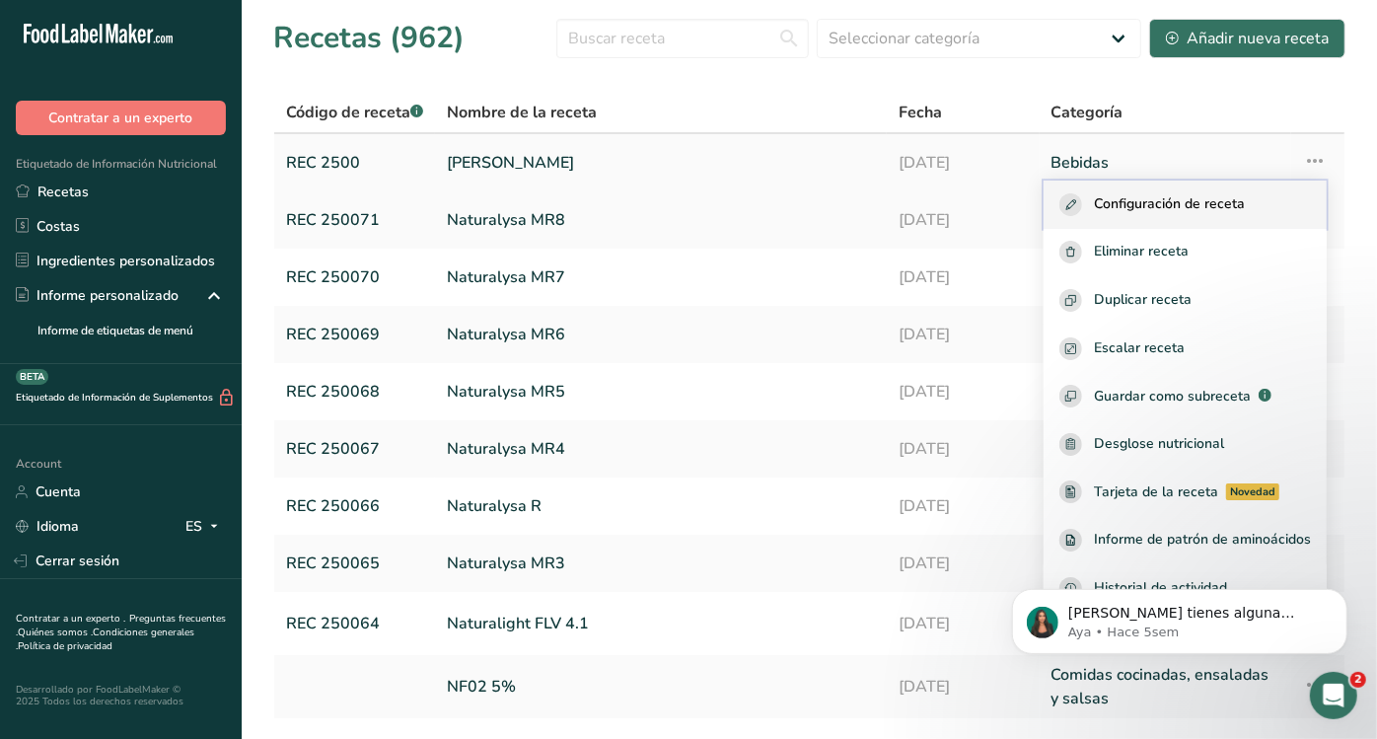
click at [1198, 204] on span "Configuración de receta" at bounding box center [1169, 204] width 151 height 23
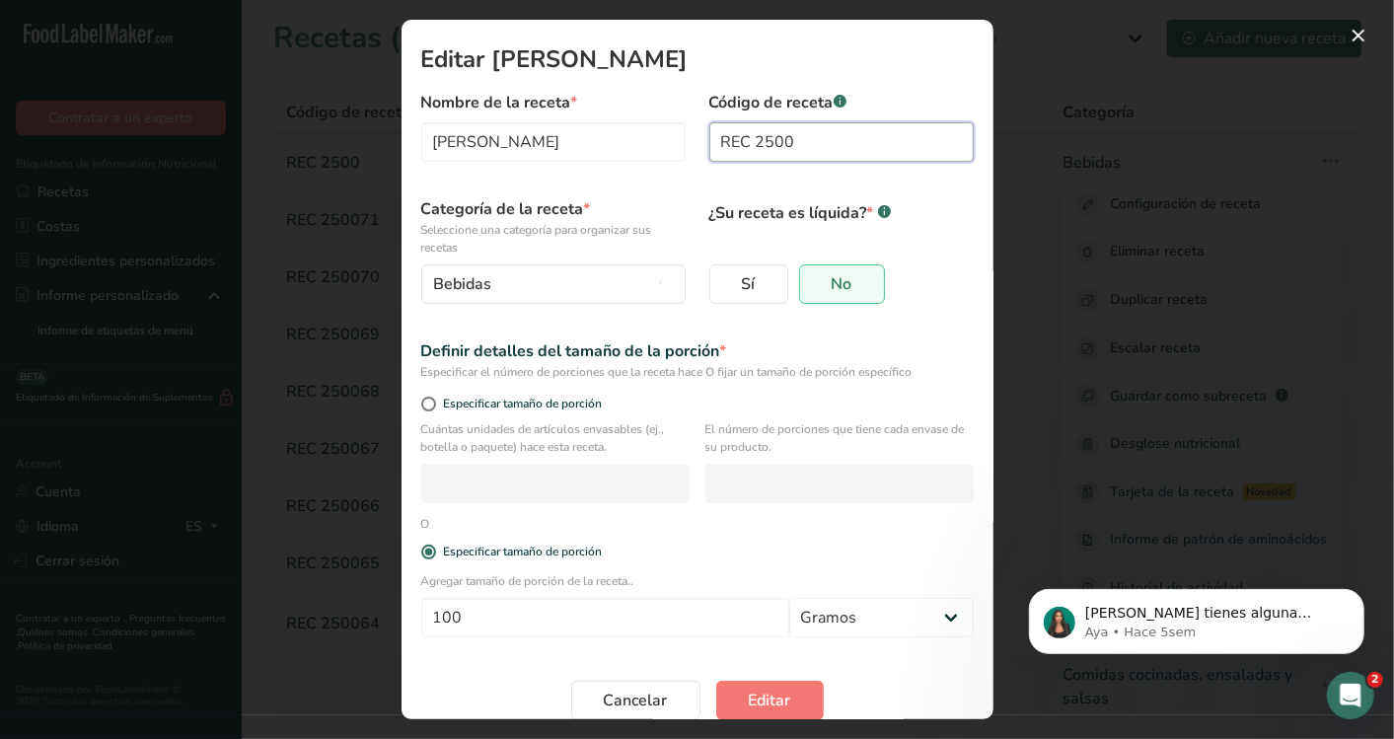
click at [802, 149] on input "REC 2500" at bounding box center [841, 141] width 264 height 39
type input "REC 250072"
click at [752, 699] on span "Editar" at bounding box center [770, 701] width 42 height 24
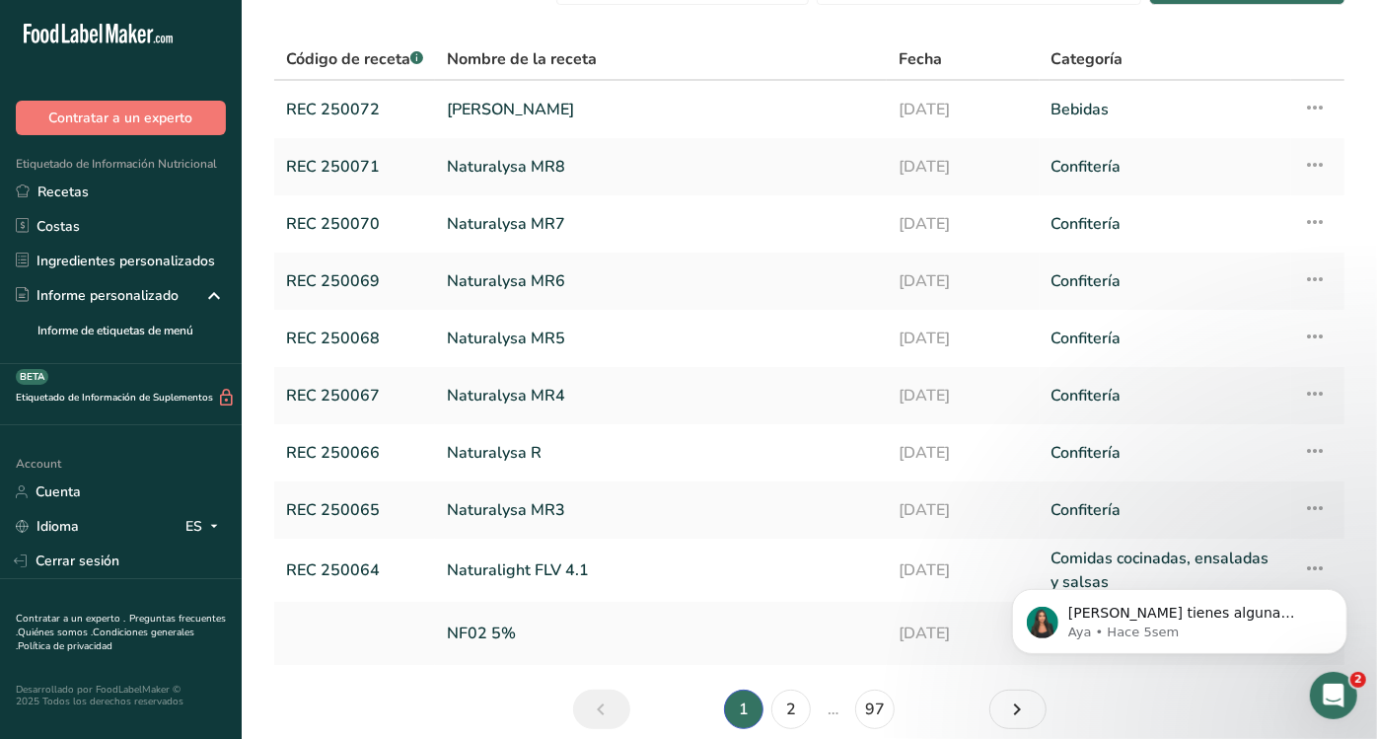
scroll to position [54, 0]
